Goal: Check status: Check status

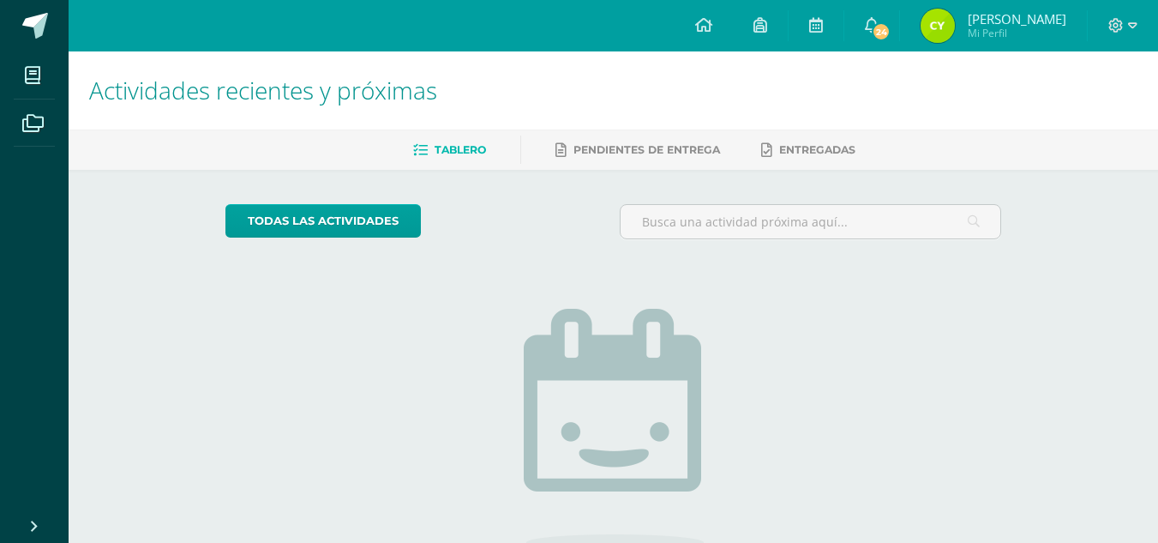
click at [1045, 27] on span "[PERSON_NAME]" at bounding box center [1017, 18] width 99 height 17
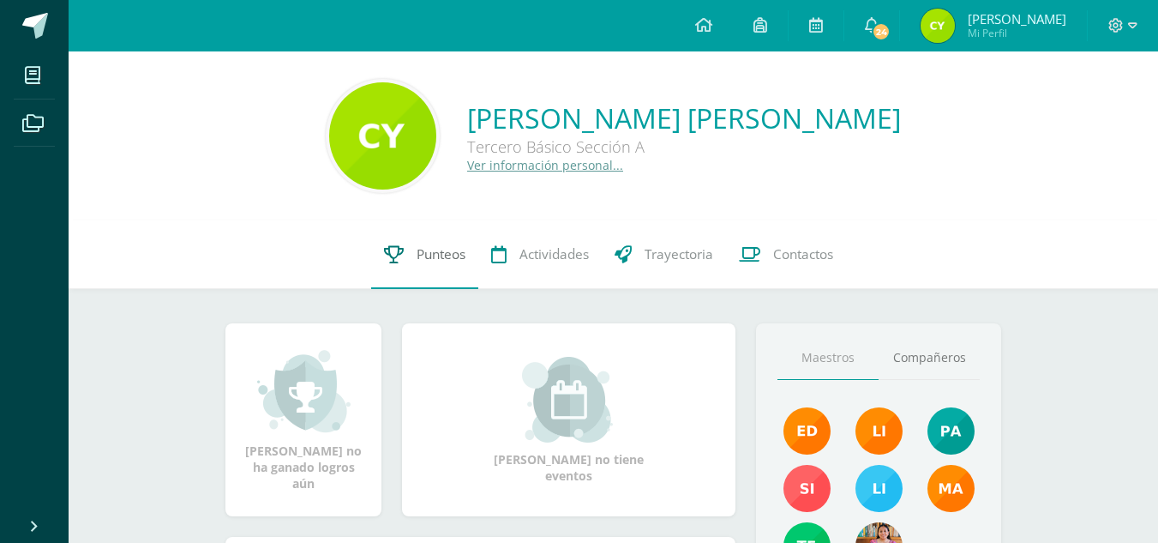
click at [408, 263] on link "Punteos" at bounding box center [424, 254] width 107 height 69
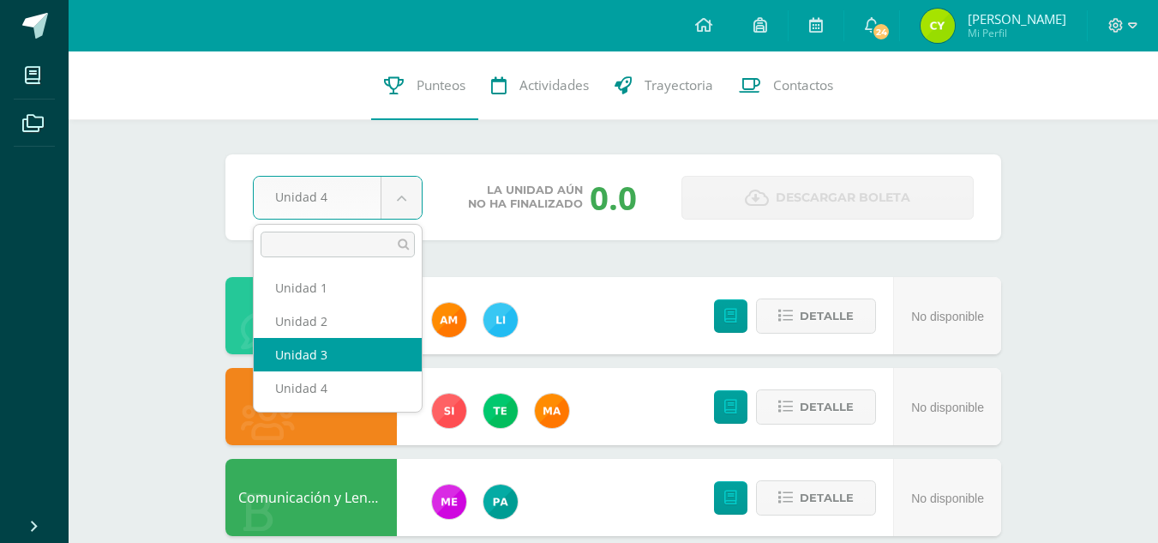
select select "Unidad 3"
